Goal: Task Accomplishment & Management: Complete application form

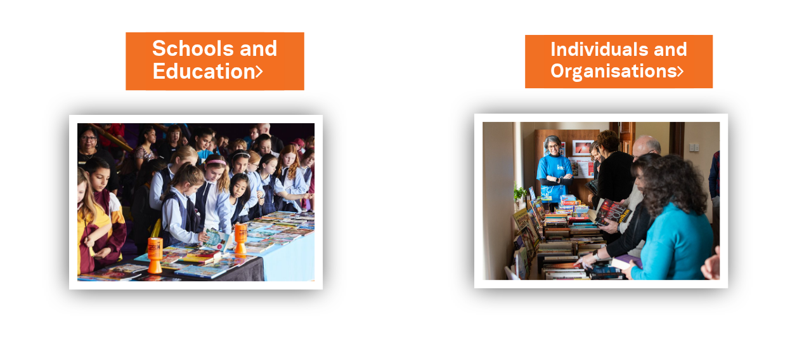
scroll to position [100, 0]
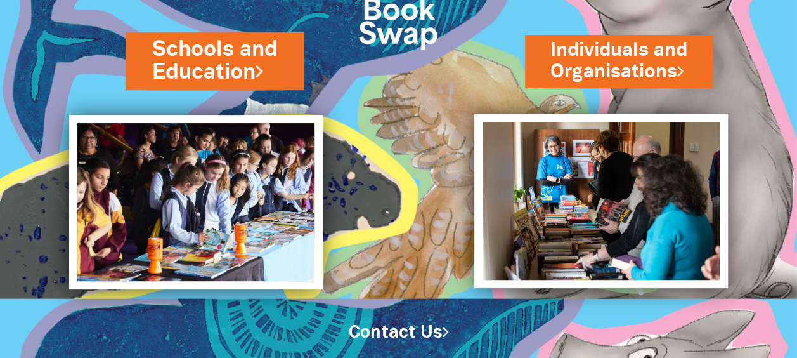
click at [250, 67] on link "Schools and Education" at bounding box center [214, 60] width 125 height 53
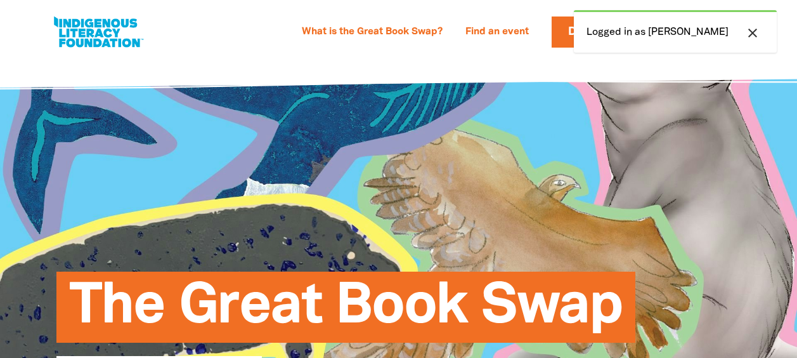
select select "community-library"
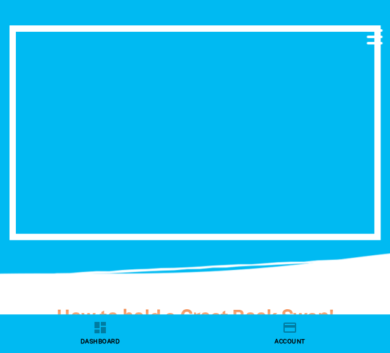
scroll to position [2473, 0]
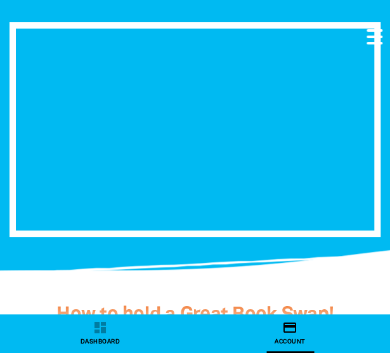
click at [290, 325] on icon "credit_card" at bounding box center [289, 327] width 15 height 15
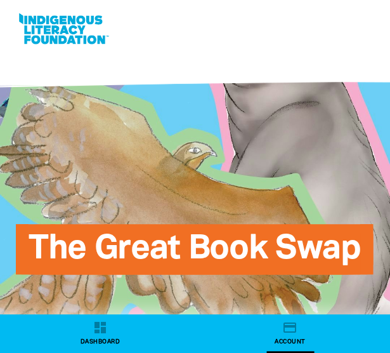
select select "community-library"
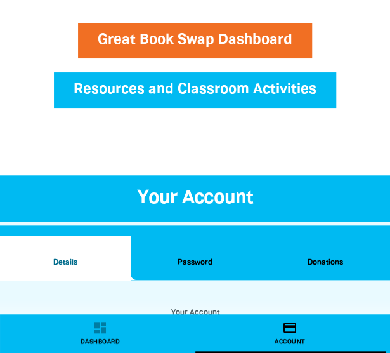
scroll to position [29, 0]
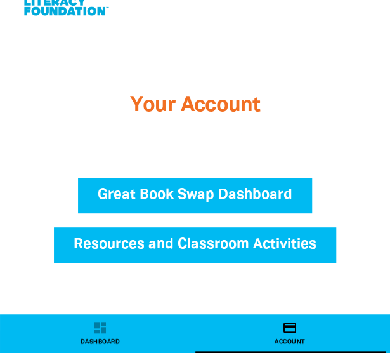
click at [200, 184] on link "Great Book Swap Dashboard" at bounding box center [195, 196] width 234 height 36
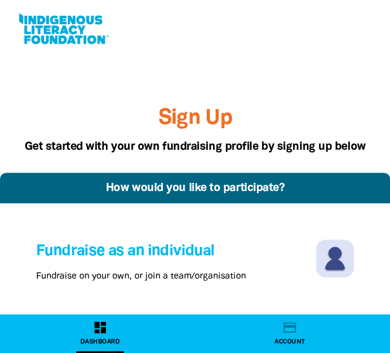
click at [93, 328] on icon "dashboard" at bounding box center [100, 327] width 15 height 15
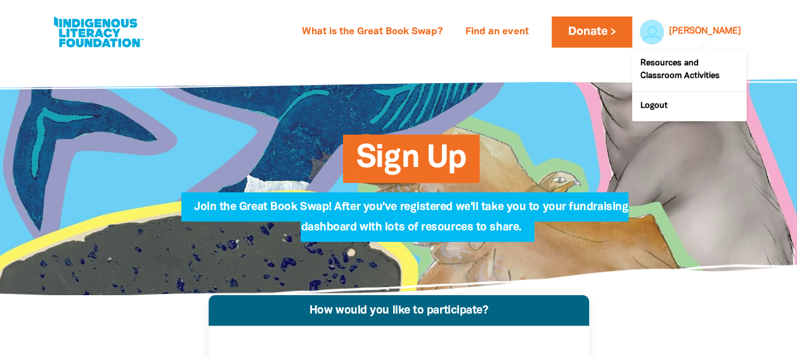
click at [721, 30] on link "[PERSON_NAME]" at bounding box center [705, 31] width 72 height 9
click at [715, 32] on link "Cathryn" at bounding box center [705, 31] width 72 height 9
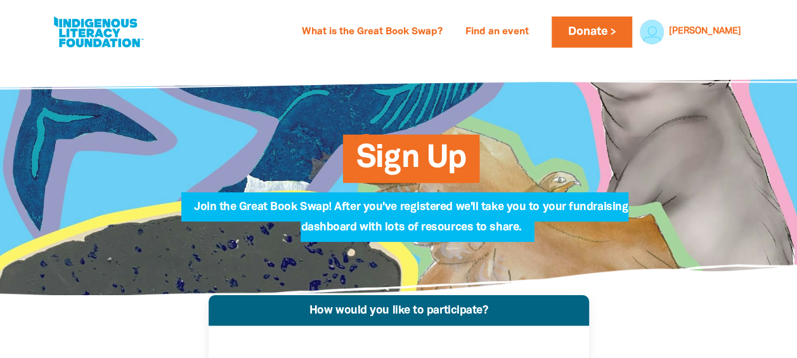
click at [679, 255] on div "Sign Up Join the Great Book Swap! After you've registered we'll take you to you…" at bounding box center [398, 176] width 761 height 238
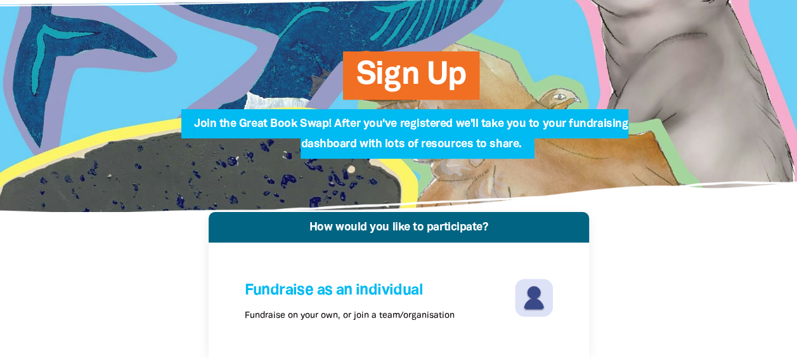
scroll to position [190, 0]
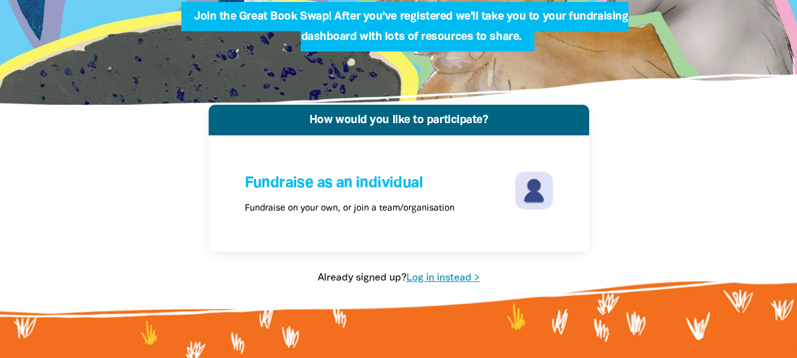
click at [427, 273] on link "Log in instead >" at bounding box center [443, 277] width 74 height 9
select select "community-library"
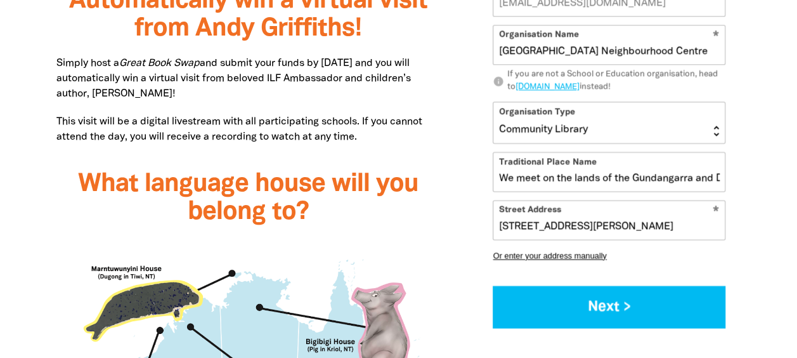
scroll to position [888, 0]
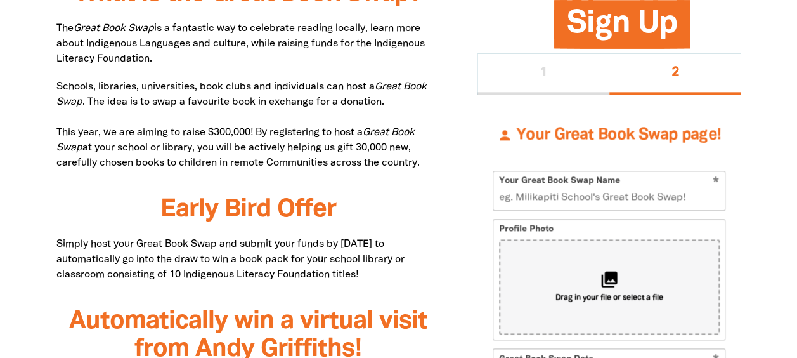
scroll to position [872, 0]
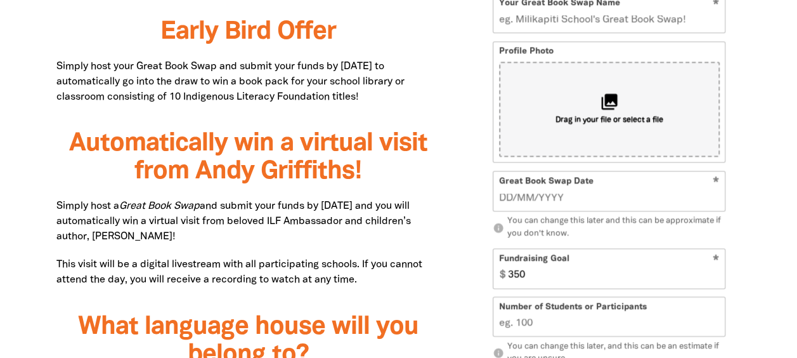
drag, startPoint x: 511, startPoint y: 241, endPoint x: 492, endPoint y: 240, distance: 19.1
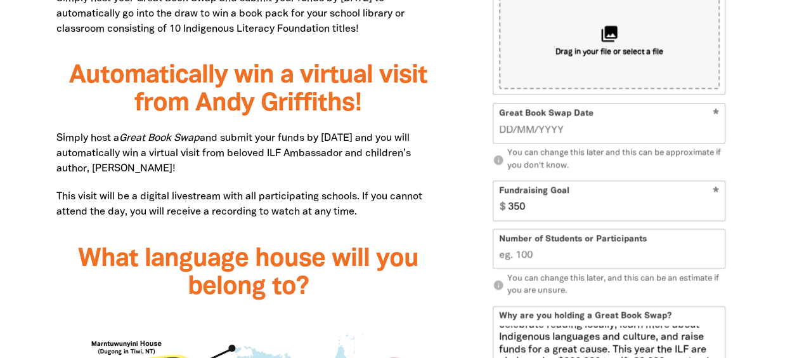
scroll to position [999, 0]
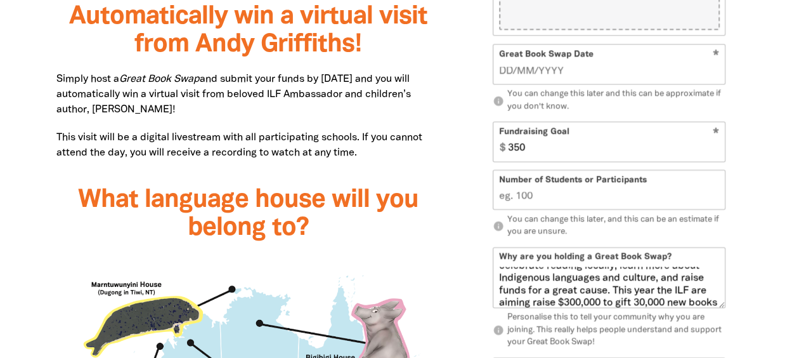
type textarea "Belong Blue Mtns, Paint the Blue REaD, and BMCC Library are holding a Great Boo…"
select select "NSW"
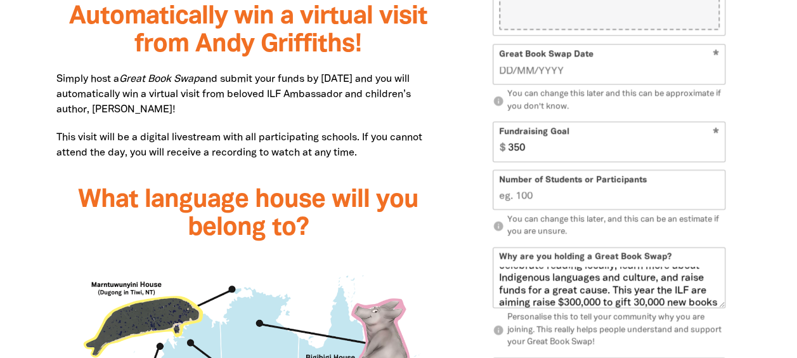
type input "2783"
type input "Belong Blue Mtns and BMCC Library Book Swap"
type input "04/09/2024"
type input "50"
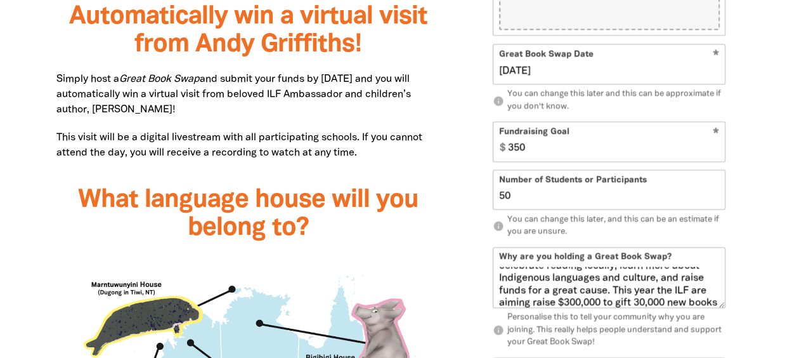
checkbox input "true"
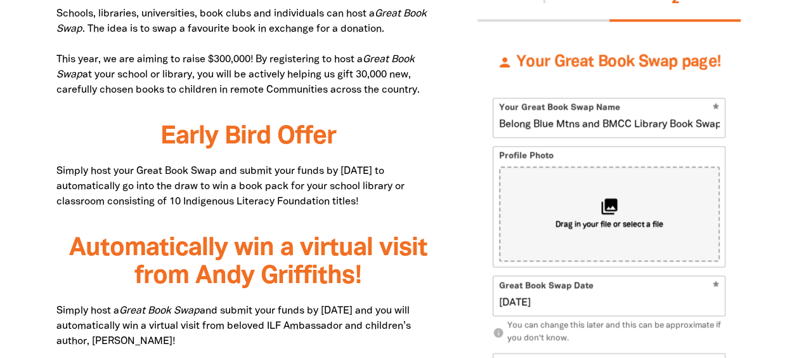
scroll to position [745, 0]
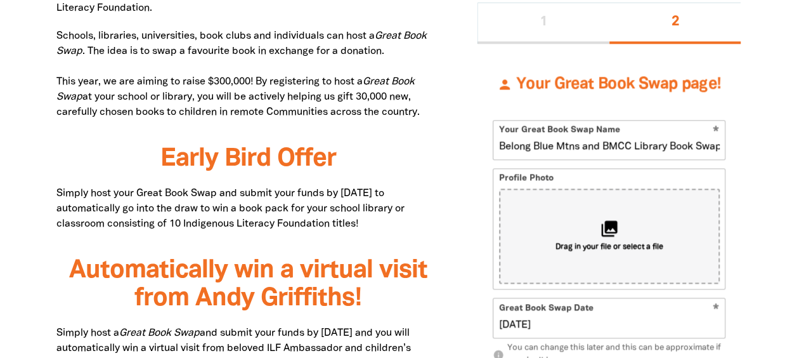
click at [552, 318] on input "04/09/2024" at bounding box center [609, 325] width 221 height 14
drag, startPoint x: 535, startPoint y: 212, endPoint x: 485, endPoint y: 212, distance: 50.1
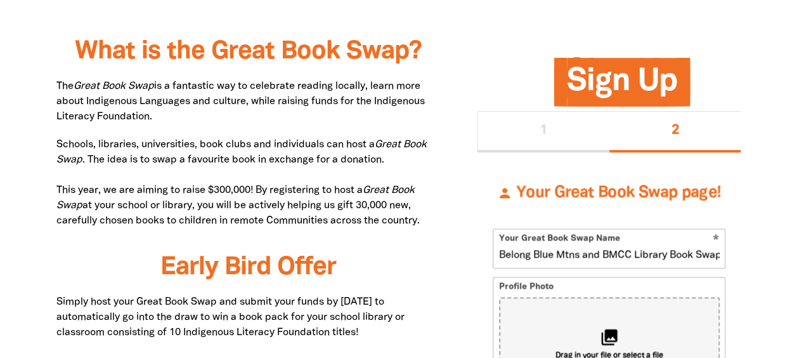
scroll to position [618, 0]
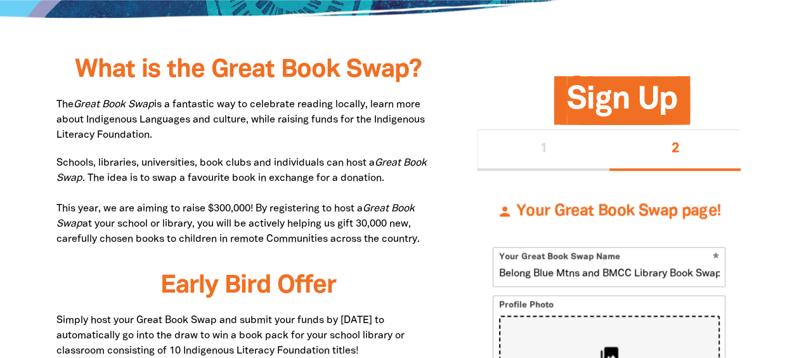
type input "[DATE]"
click at [609, 345] on icon "collections" at bounding box center [608, 355] width 21 height 21
type input "C:\fakepath\ILF PTBR book box to NT.jpg"
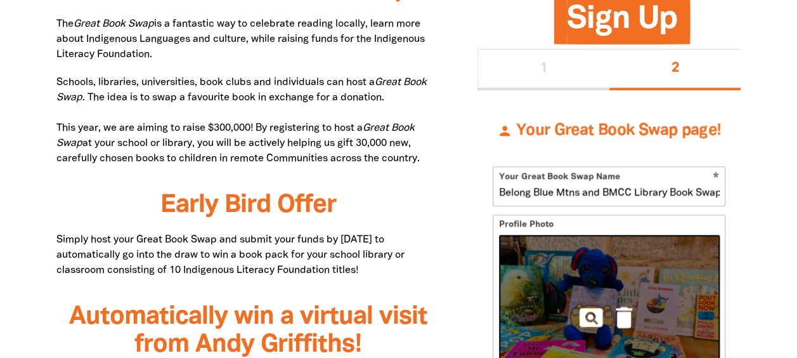
scroll to position [682, 0]
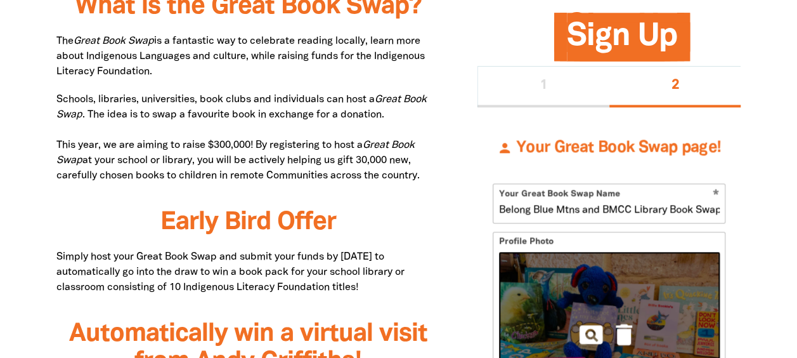
click at [553, 184] on input "Belong Blue Mtns and BMCC Library Book Swap" at bounding box center [608, 203] width 231 height 39
type input "Belong Blue Mtns, Paint the Blue REaD, and BMCC Library Book Swap"
click at [692, 252] on img at bounding box center [609, 334] width 221 height 165
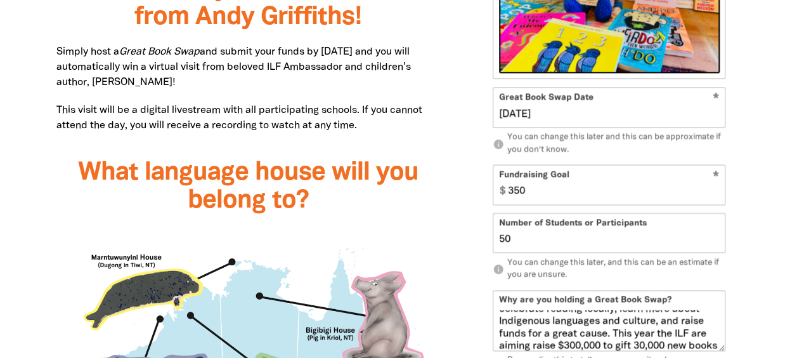
scroll to position [999, 0]
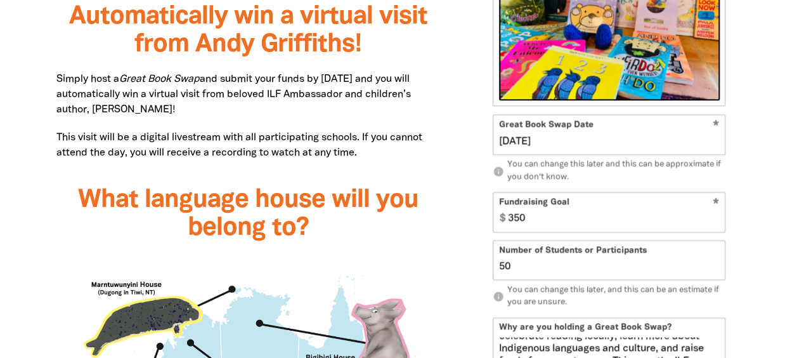
drag, startPoint x: 509, startPoint y: 132, endPoint x: 493, endPoint y: 133, distance: 15.9
click at [493, 240] on input "50" at bounding box center [608, 259] width 231 height 39
type input "100"
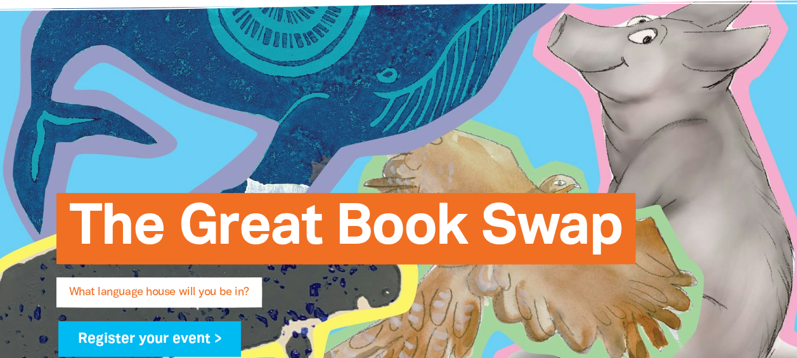
scroll to position [0, 0]
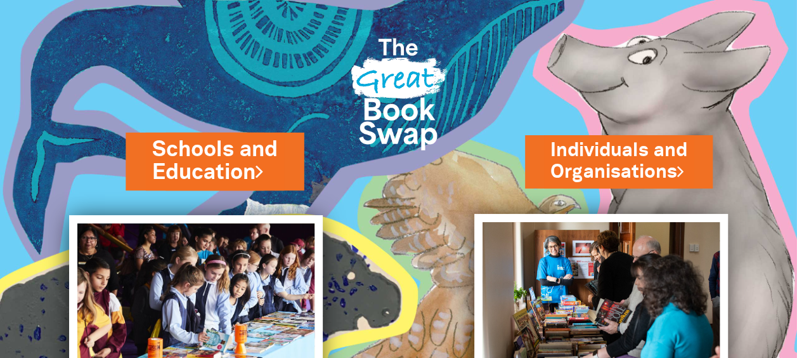
click at [218, 163] on link "Schools and Education" at bounding box center [214, 160] width 125 height 53
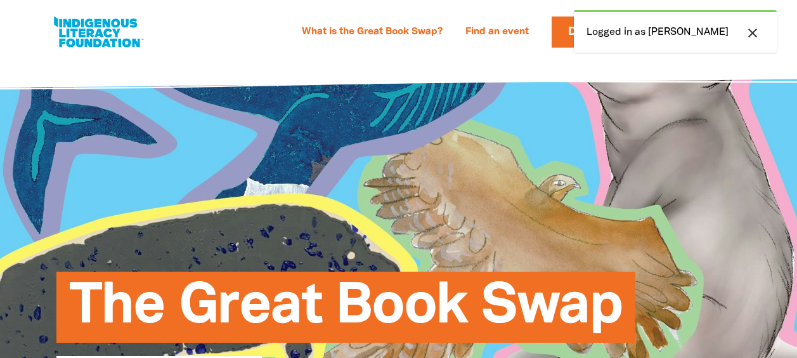
select select "community-library"
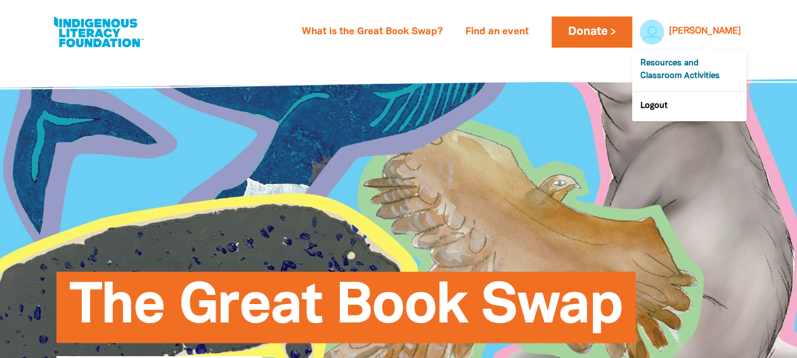
click at [661, 57] on link "Resources and Classroom Activities" at bounding box center [689, 70] width 114 height 42
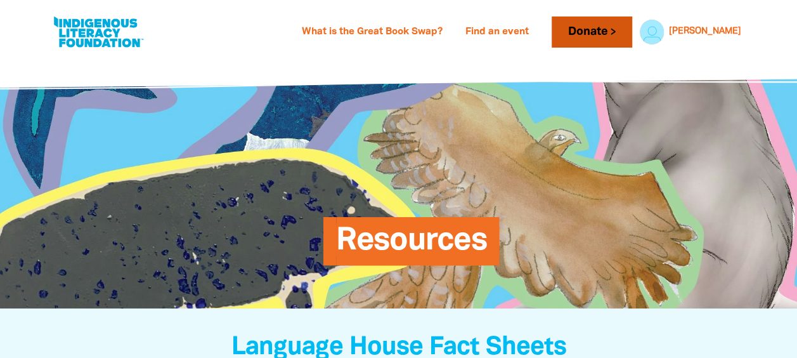
click at [631, 30] on link "Donate" at bounding box center [592, 31] width 80 height 31
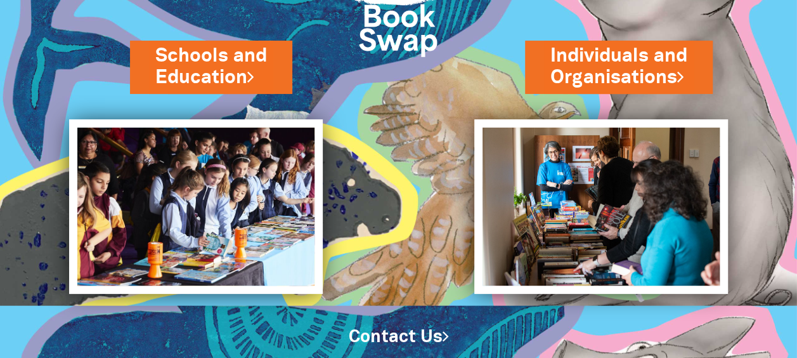
scroll to position [100, 0]
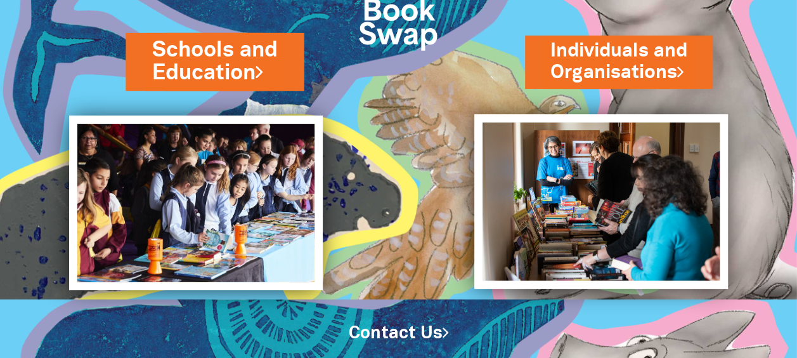
click at [193, 60] on link "Schools and Education" at bounding box center [214, 61] width 125 height 53
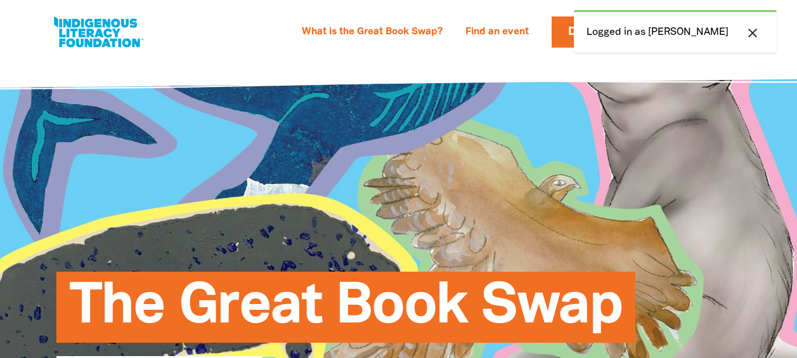
select select "community-library"
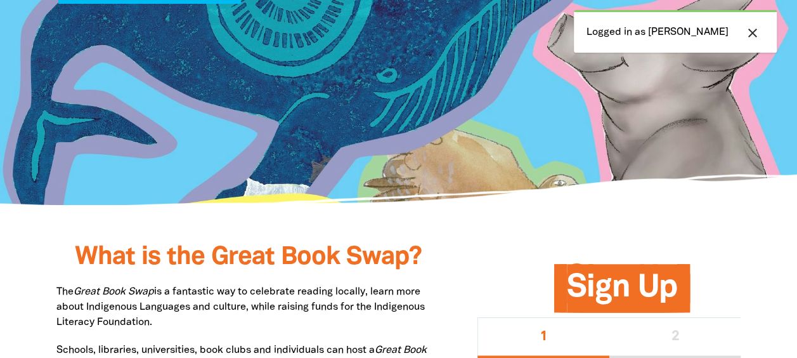
scroll to position [697, 0]
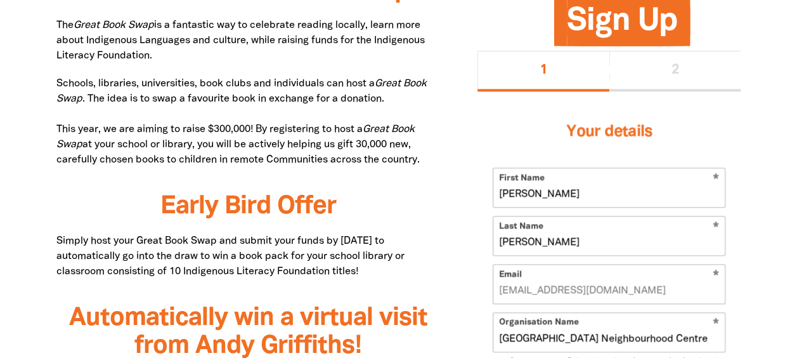
drag, startPoint x: 524, startPoint y: 103, endPoint x: 475, endPoint y: 101, distance: 48.2
click at [475, 101] on div "Sign Up 1 2 Your details * First Name Cathryn * Last Name Ferreira * Email cfer…" at bounding box center [608, 317] width 301 height 628
type input "[GEOGRAPHIC_DATA]"
drag, startPoint x: 524, startPoint y: 138, endPoint x: 484, endPoint y: 135, distance: 40.1
click at [484, 135] on div "Your details * First Name Belong Blue Mountains * Last Name Ferreira * Email cf…" at bounding box center [608, 360] width 263 height 539
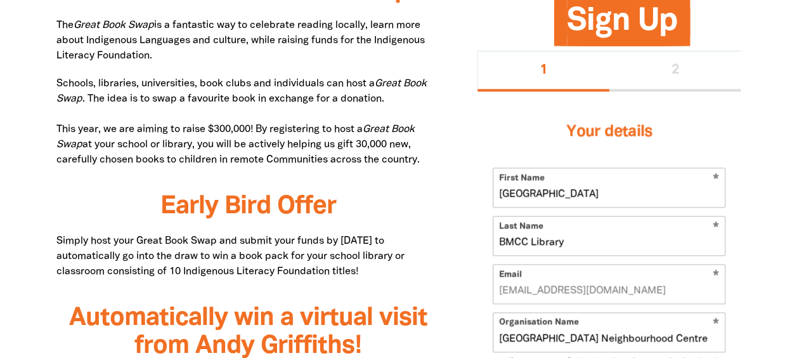
type input "BMCC Library"
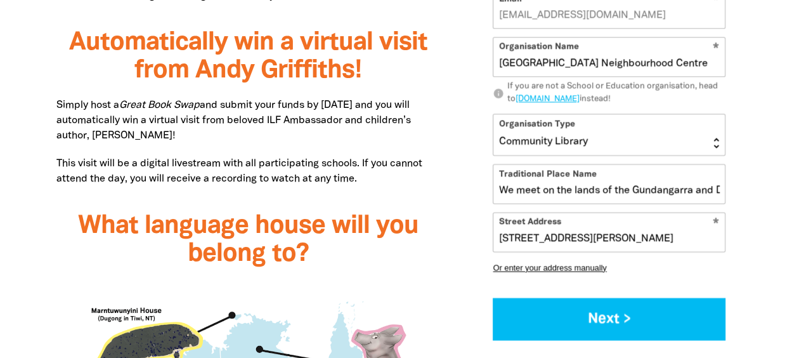
scroll to position [1078, 0]
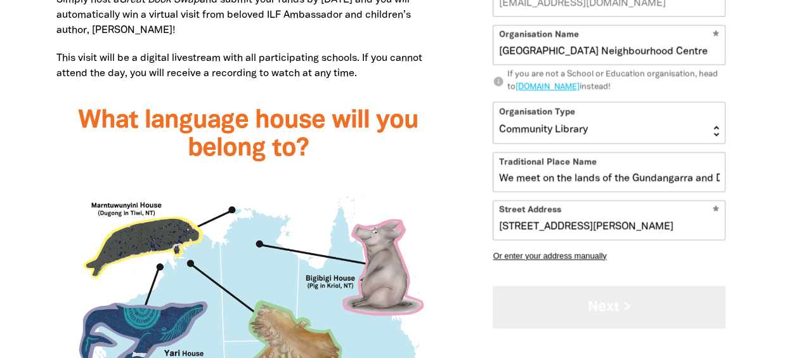
click at [600, 320] on button "Next >" at bounding box center [609, 306] width 233 height 42
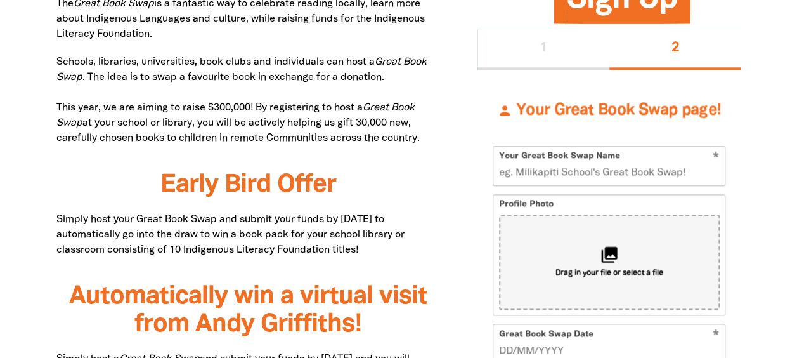
scroll to position [715, 0]
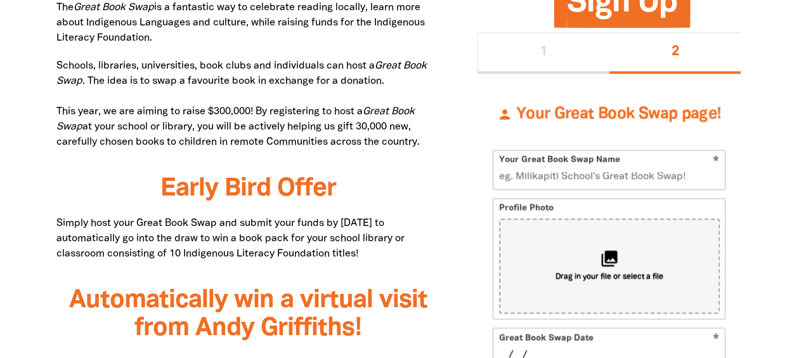
click at [548, 347] on input "__/__/____" at bounding box center [609, 354] width 221 height 14
type input "[DATE]"
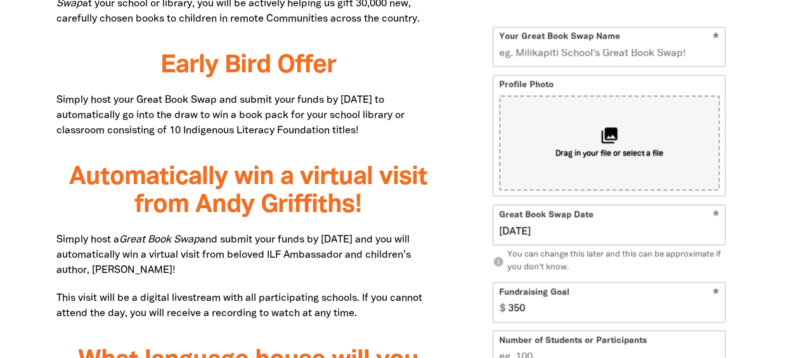
scroll to position [842, 0]
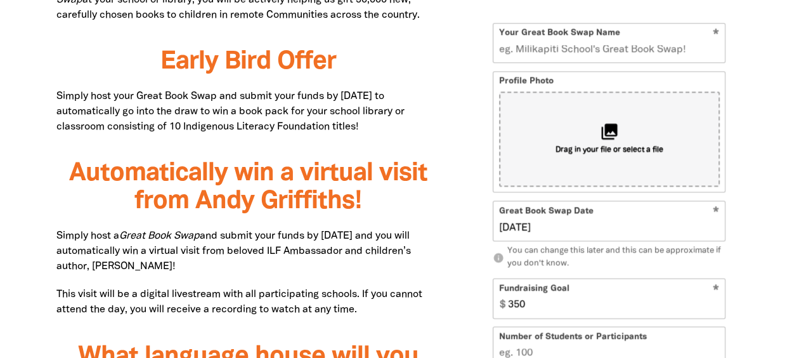
drag, startPoint x: 511, startPoint y: 270, endPoint x: 487, endPoint y: 269, distance: 24.1
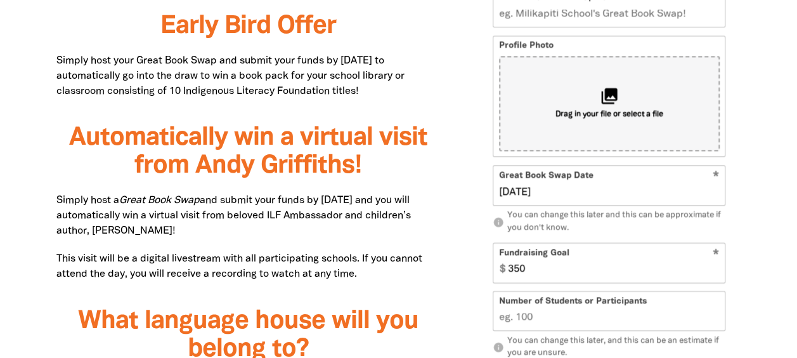
scroll to position [905, 0]
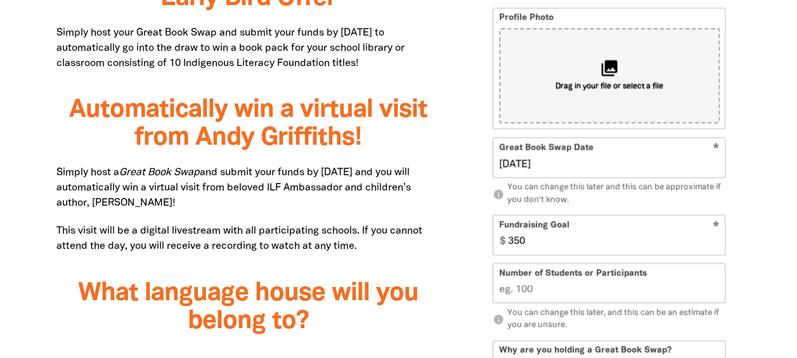
type textarea "Belong BM, Paint the Blue REaD, and BMCC Library are holding a Great Book Swap …"
select select "[GEOGRAPHIC_DATA]"
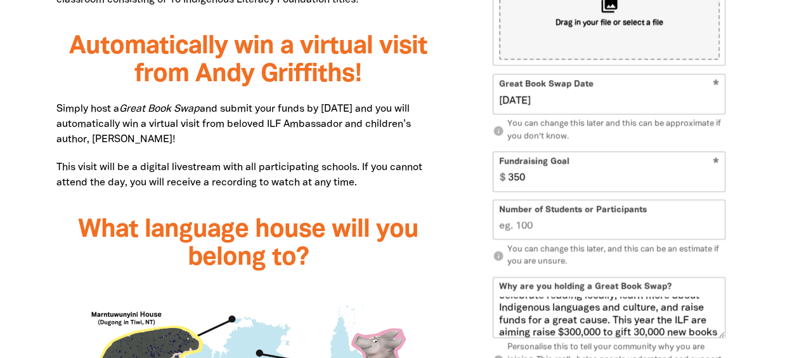
type input "2783"
type input "Belong Blue Mtns, Paint the Blue REaD, and BMCC Library Book Swap"
type input "100"
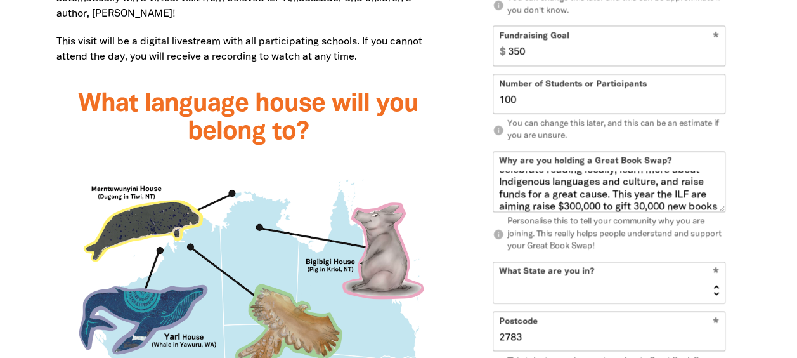
scroll to position [1096, 0]
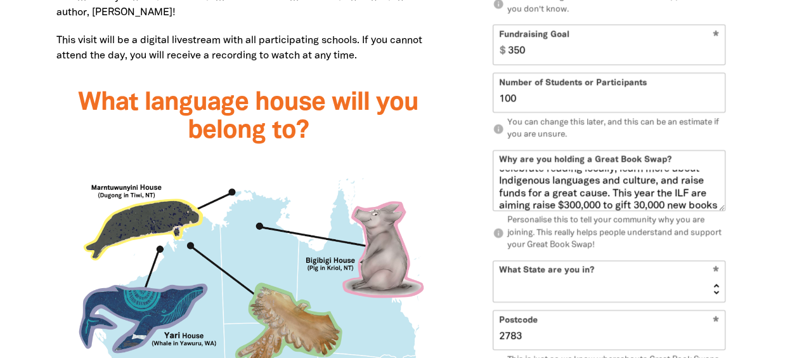
checkbox input "true"
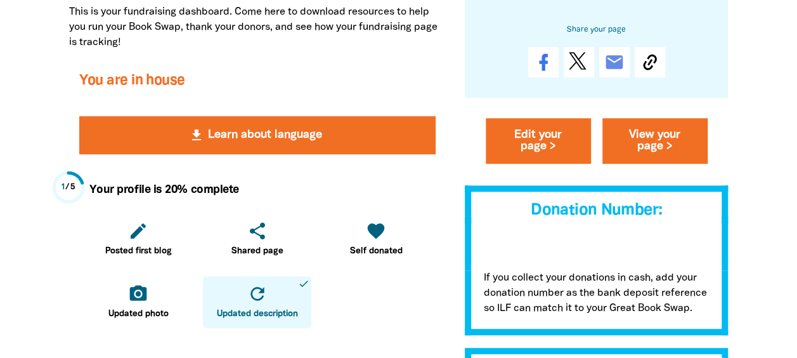
scroll to position [317, 0]
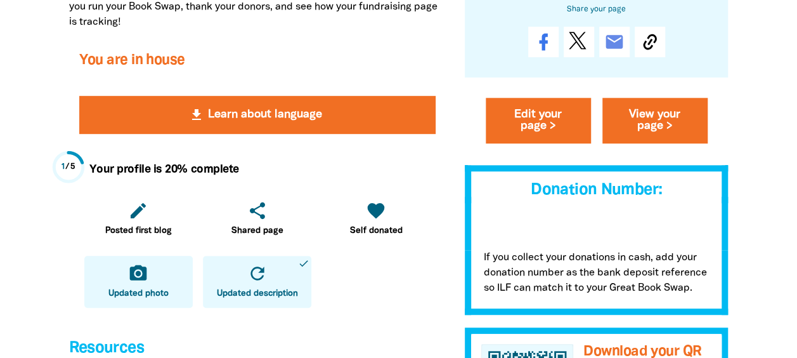
click at [129, 263] on icon "camera_alt" at bounding box center [138, 273] width 20 height 20
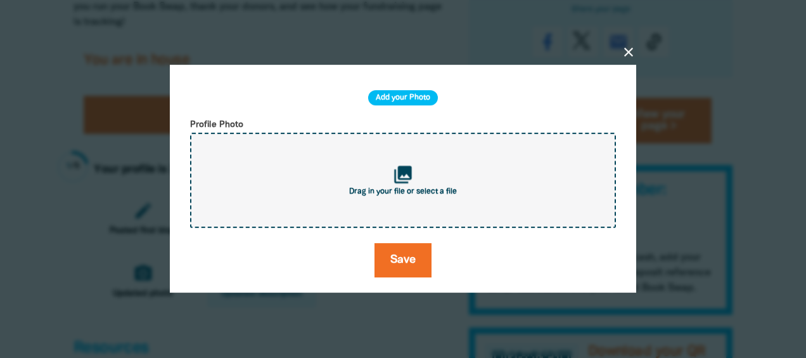
click at [402, 171] on icon "collections" at bounding box center [403, 174] width 21 height 21
type input "C:\fakepath\ILF PTBR book box to NT.jpg"
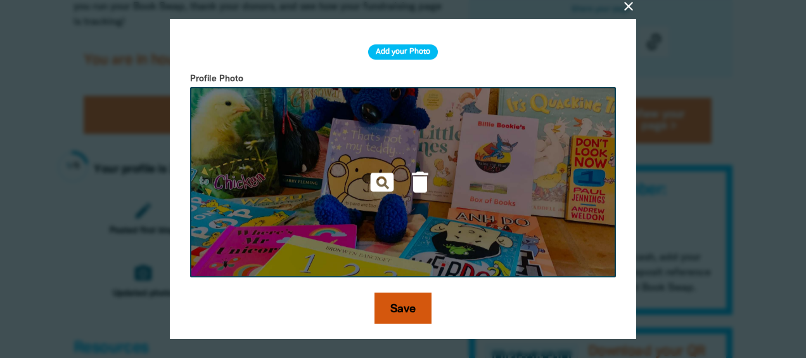
click at [410, 299] on button "Save" at bounding box center [403, 309] width 57 height 34
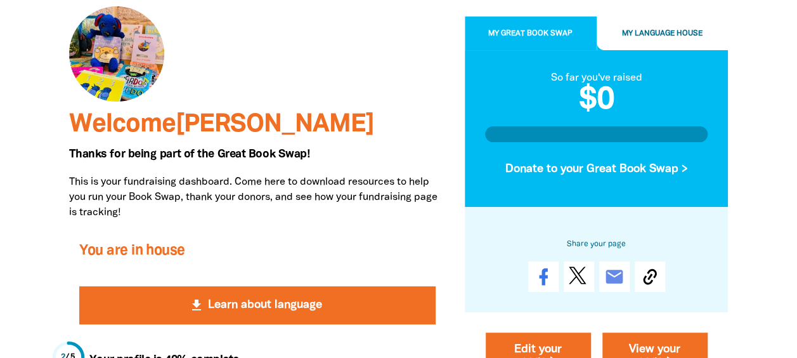
scroll to position [0, 0]
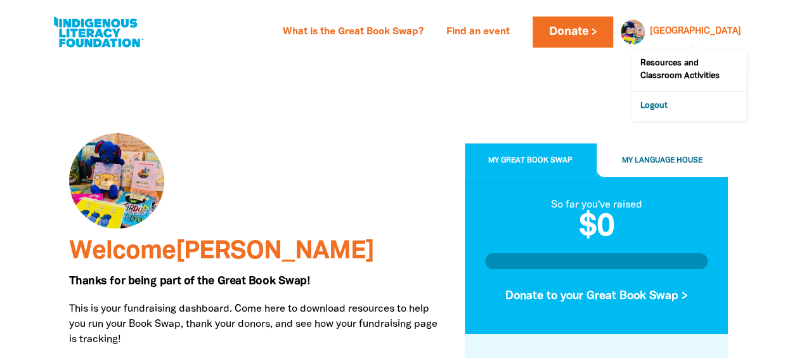
click at [656, 93] on link "Logout" at bounding box center [689, 106] width 114 height 29
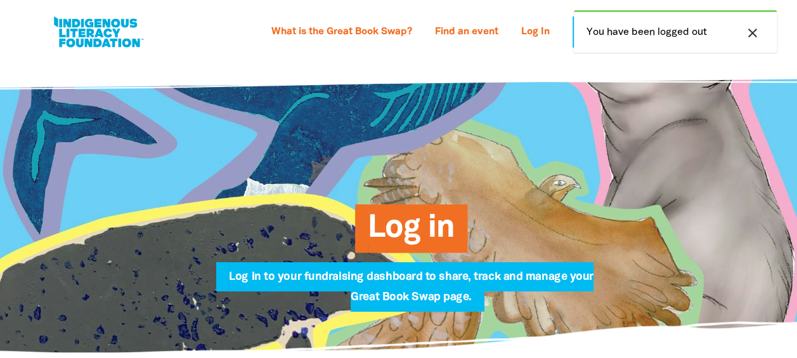
type input "[EMAIL_ADDRESS][DOMAIN_NAME]"
click at [411, 221] on span "Log in" at bounding box center [411, 233] width 87 height 39
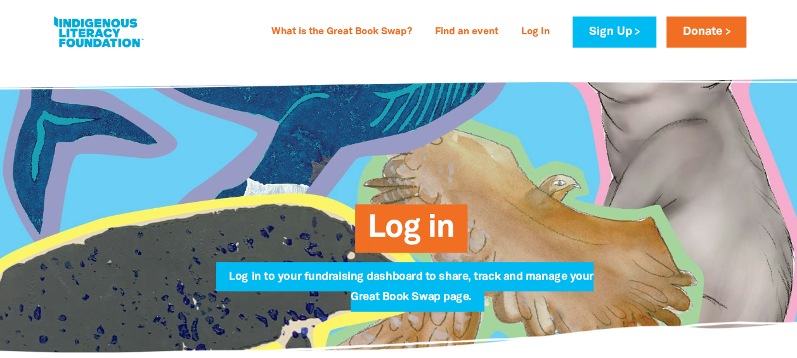
click at [760, 25] on icon "close" at bounding box center [752, 32] width 15 height 15
click at [417, 218] on span "Log in" at bounding box center [411, 233] width 87 height 39
click at [422, 229] on span "Log in" at bounding box center [411, 233] width 87 height 39
click at [557, 32] on link "Log In" at bounding box center [536, 32] width 44 height 20
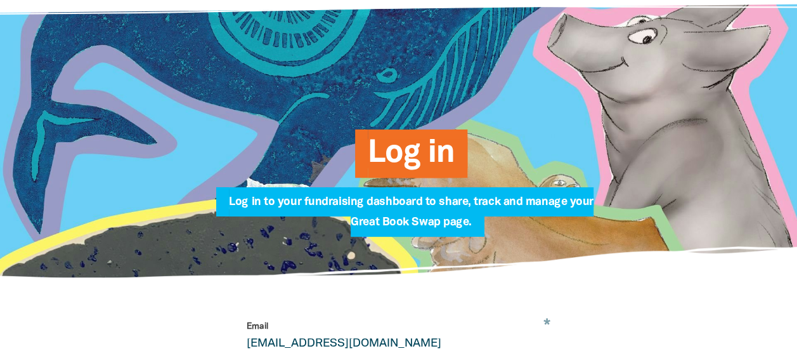
scroll to position [127, 0]
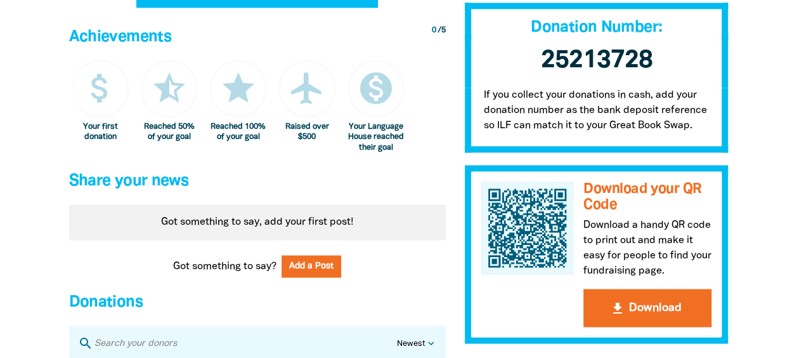
scroll to position [761, 0]
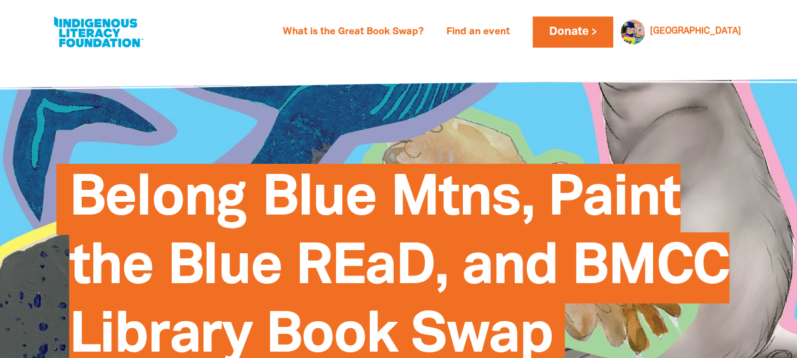
select select "[GEOGRAPHIC_DATA]"
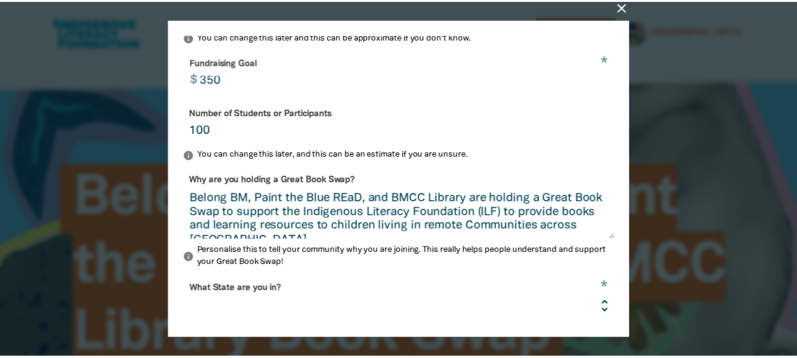
scroll to position [372, 0]
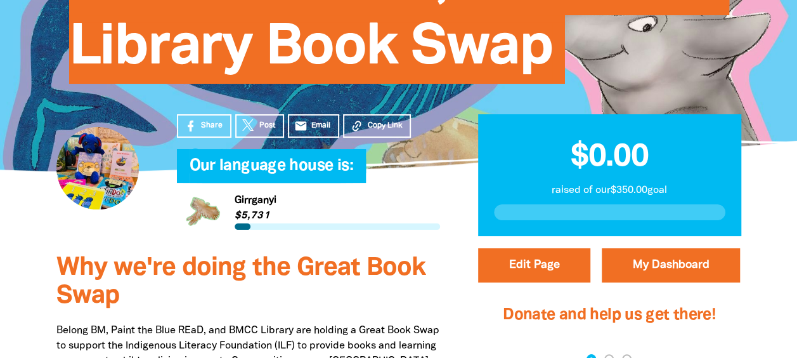
scroll to position [254, 0]
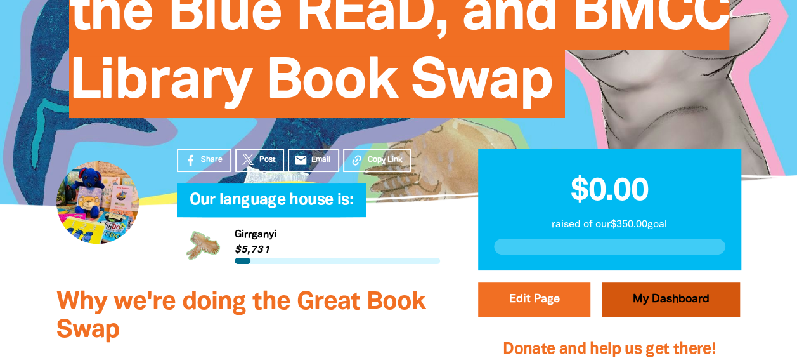
click at [681, 282] on link "My Dashboard" at bounding box center [671, 299] width 138 height 34
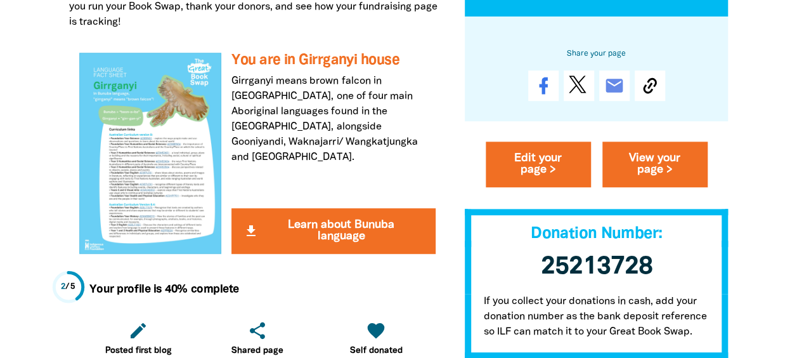
scroll to position [63, 0]
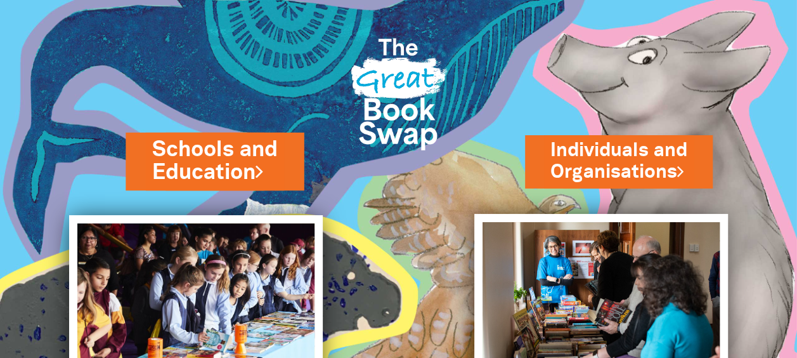
click at [218, 164] on link "Schools and Education" at bounding box center [214, 160] width 125 height 53
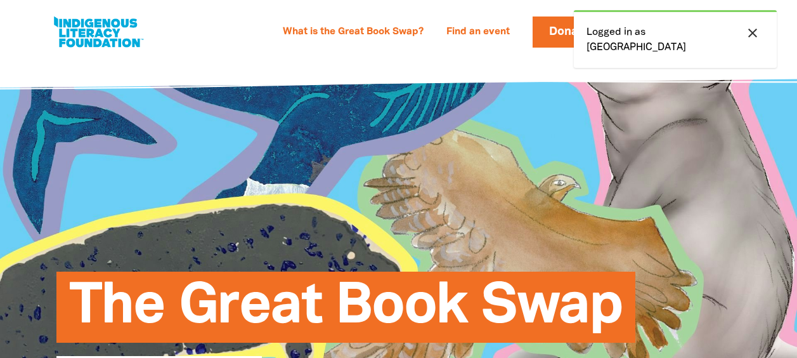
select select "community-library"
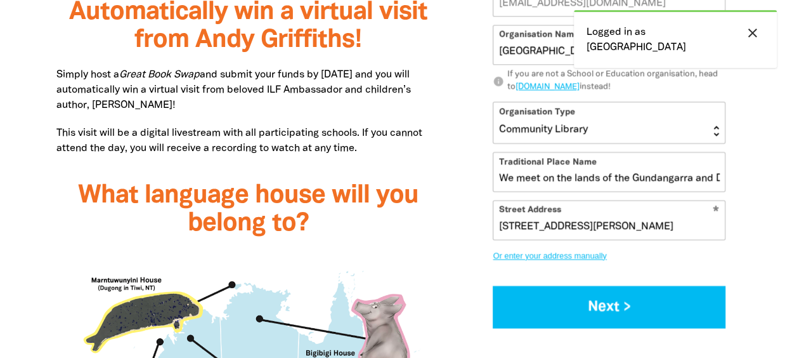
scroll to position [1014, 0]
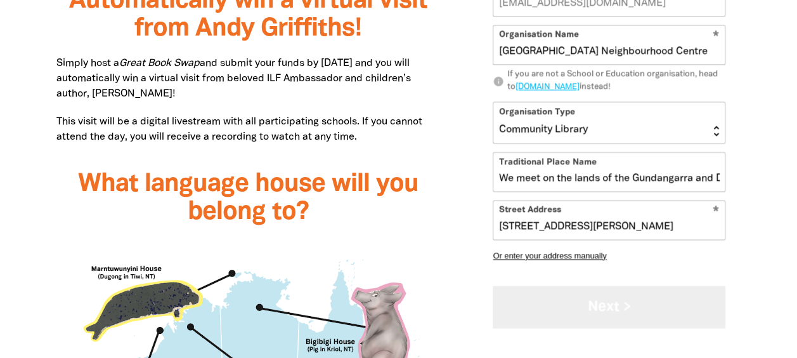
click at [614, 318] on button "Next >" at bounding box center [609, 306] width 233 height 42
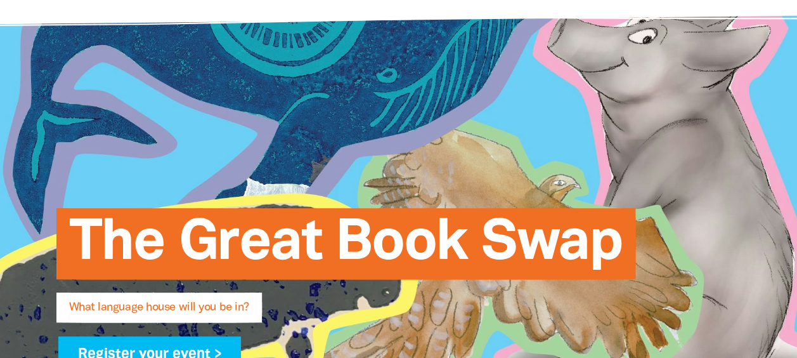
scroll to position [0, 0]
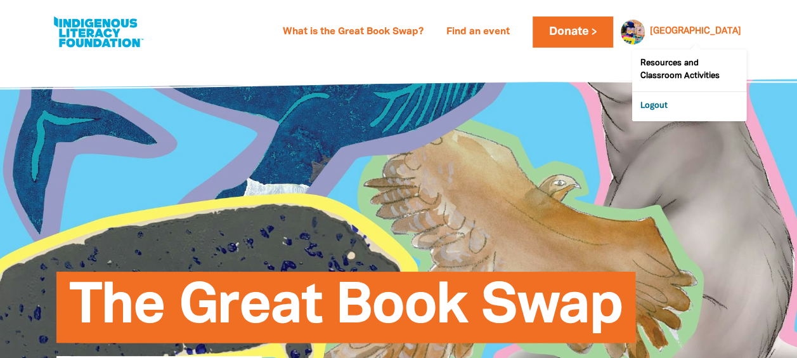
click at [650, 92] on link "Logout" at bounding box center [689, 106] width 114 height 29
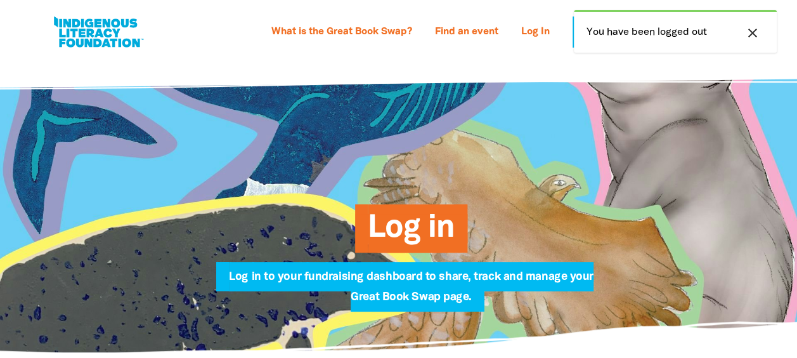
type input "[EMAIL_ADDRESS][DOMAIN_NAME]"
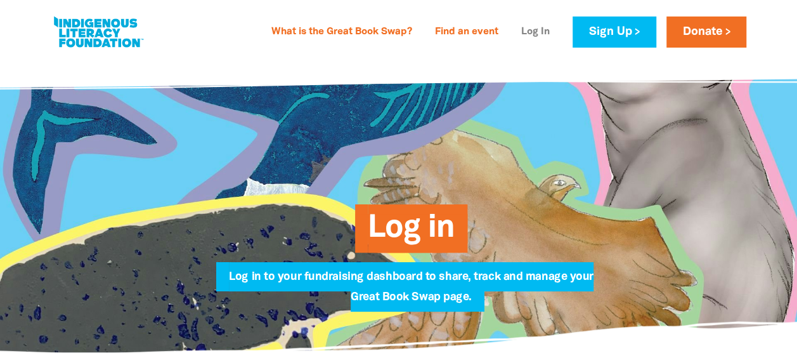
click at [557, 30] on link "Log In" at bounding box center [536, 32] width 44 height 20
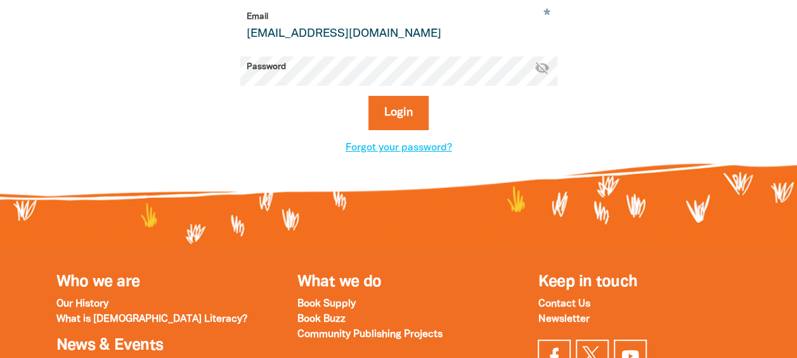
scroll to position [317, 0]
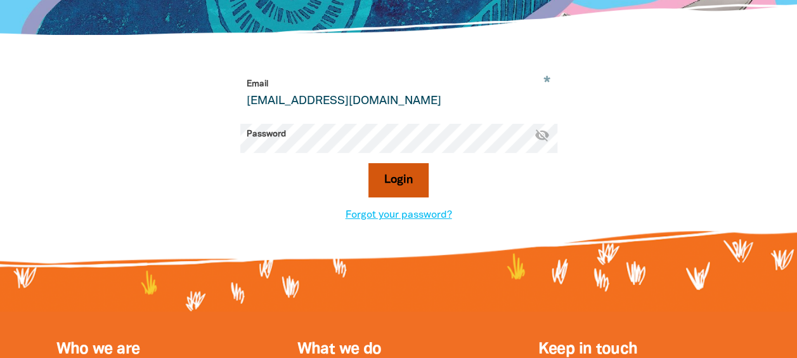
click at [398, 163] on button "Login" at bounding box center [398, 180] width 60 height 34
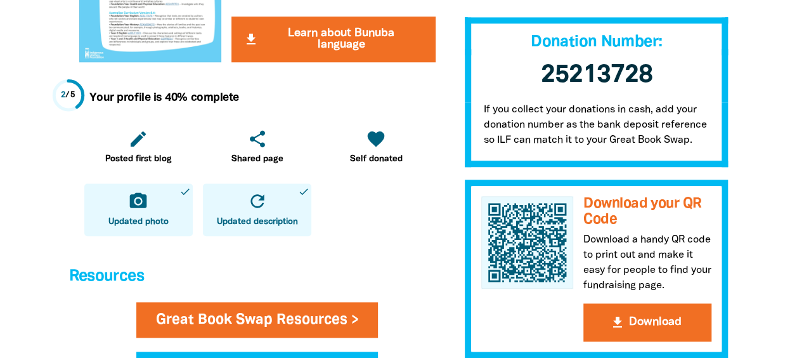
scroll to position [507, 0]
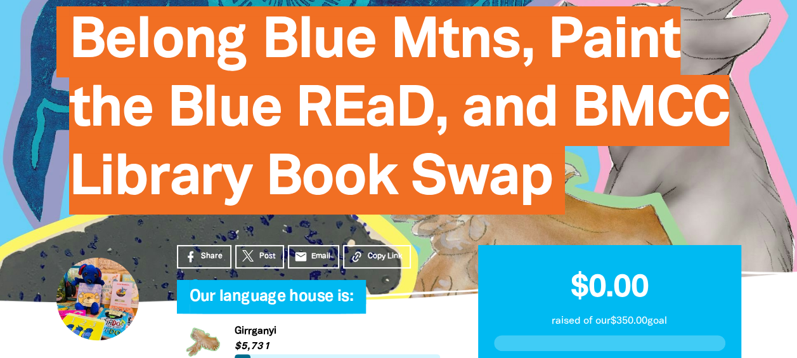
scroll to position [127, 0]
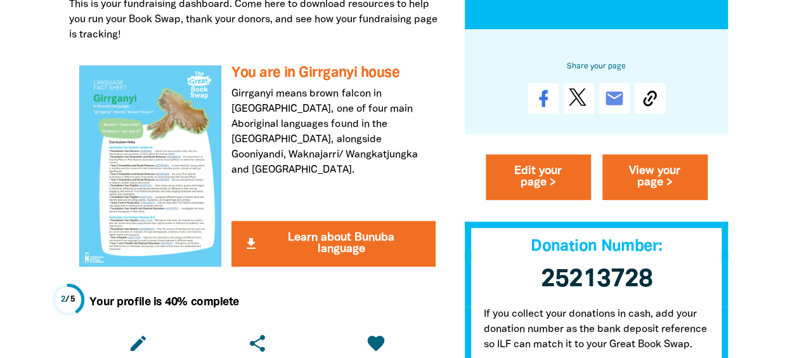
scroll to position [317, 0]
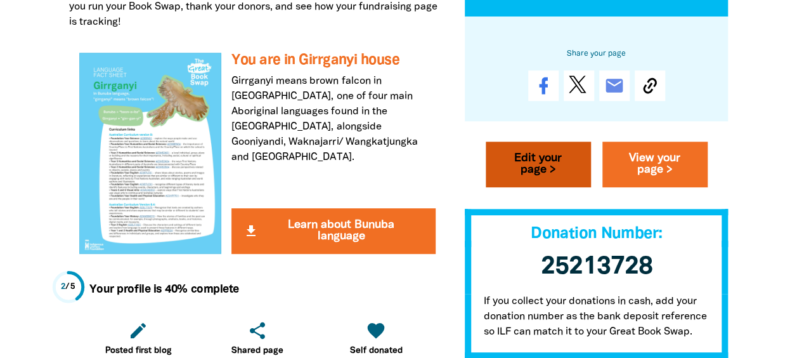
click at [548, 142] on link "Edit your page >" at bounding box center [538, 165] width 105 height 46
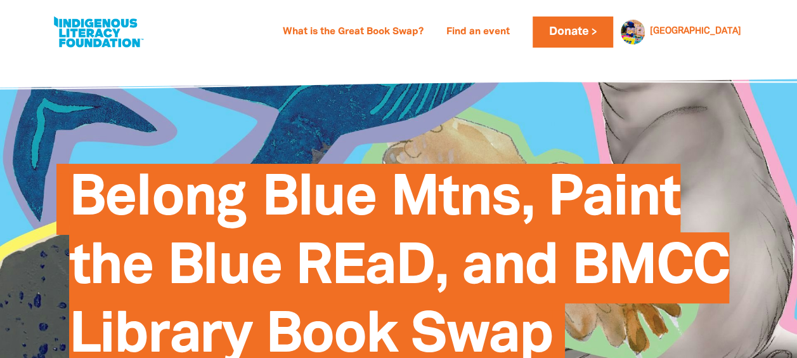
select select "[GEOGRAPHIC_DATA]"
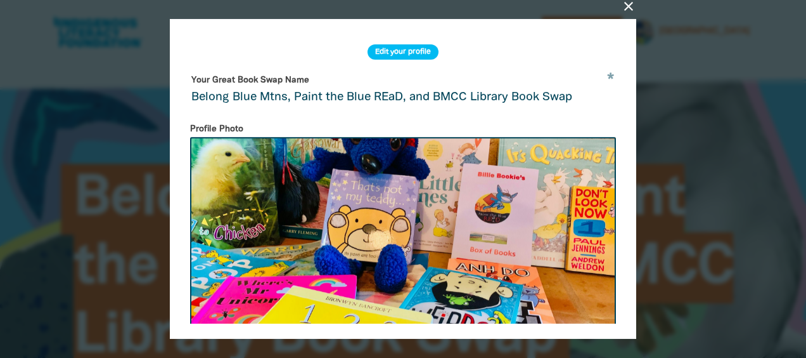
click at [637, 8] on icon "close" at bounding box center [628, 6] width 15 height 15
click at [777, 145] on div at bounding box center [403, 179] width 806 height 358
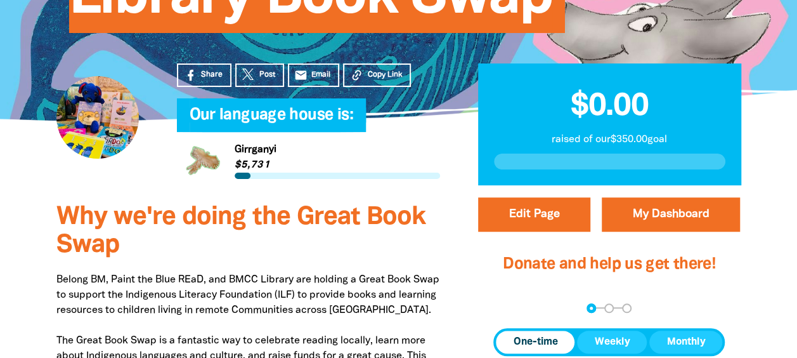
scroll to position [190, 0]
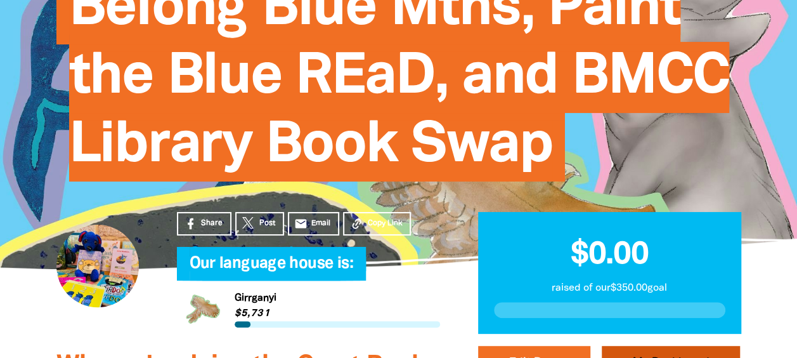
click at [673, 346] on link "My Dashboard" at bounding box center [671, 363] width 138 height 34
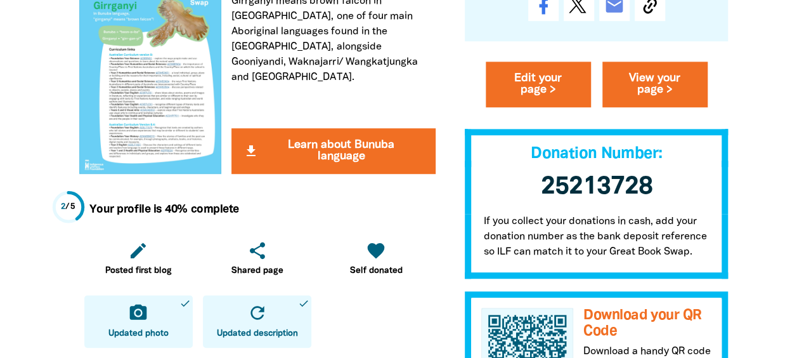
scroll to position [444, 0]
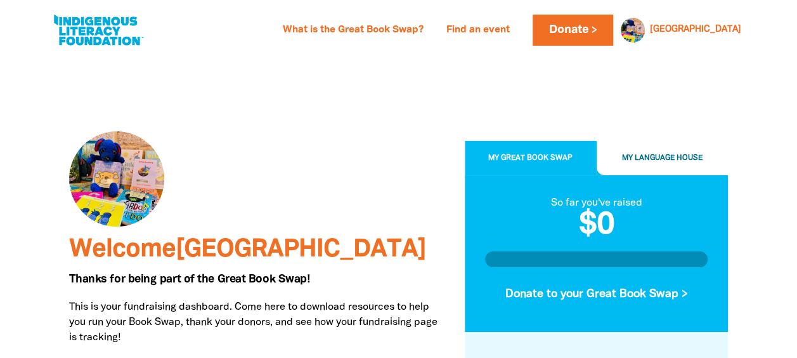
scroll to position [0, 0]
